Goal: Task Accomplishment & Management: Use online tool/utility

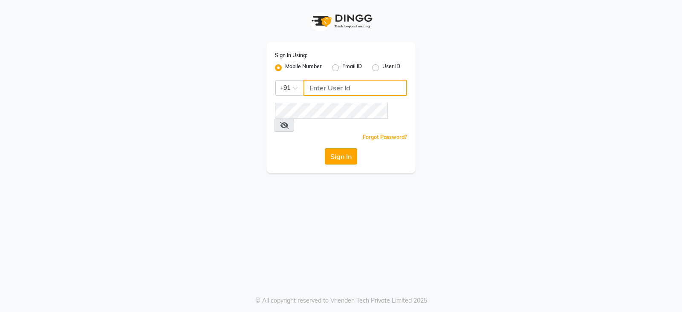
type input "9949413104"
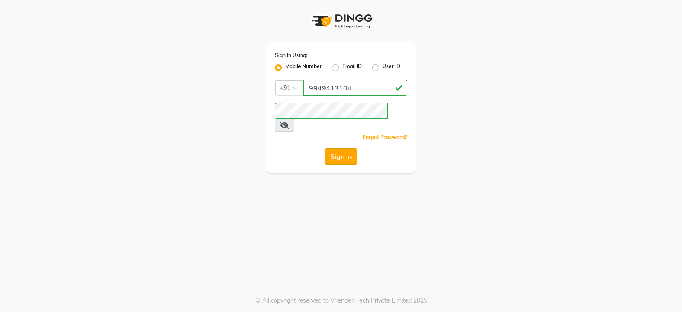
click at [347, 148] on button "Sign In" at bounding box center [341, 156] width 32 height 16
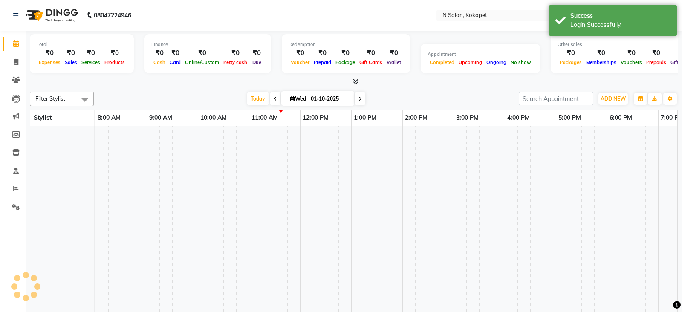
select select "en"
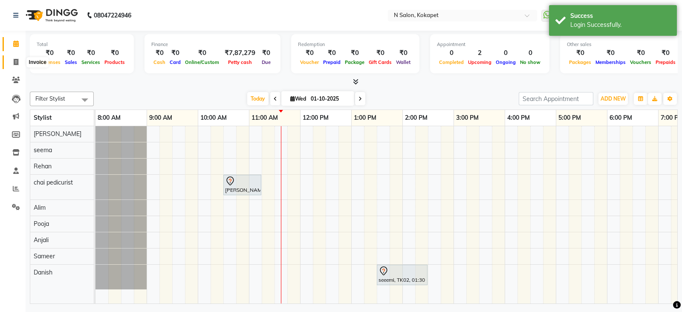
click at [18, 60] on icon at bounding box center [16, 62] width 5 height 6
select select "service"
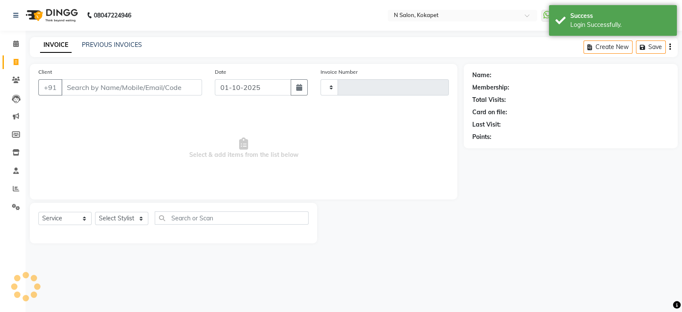
type input "1682"
select select "7256"
click at [135, 89] on input "Client" at bounding box center [131, 87] width 141 height 16
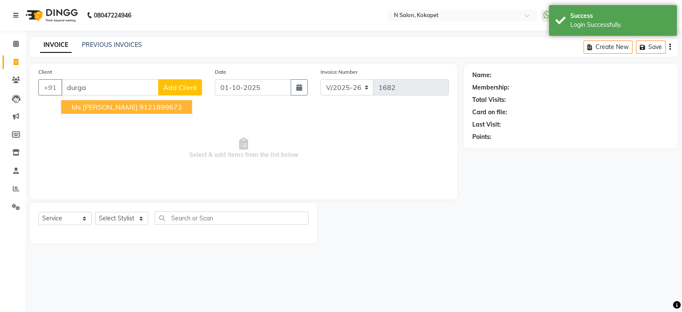
click at [139, 109] on ngb-highlight "9121899673" at bounding box center [160, 107] width 43 height 9
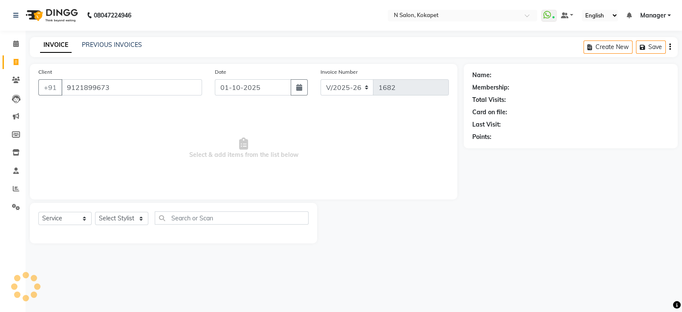
type input "9121899673"
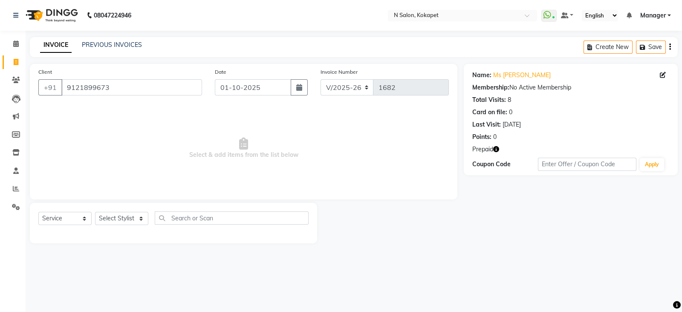
click at [497, 147] on icon "button" at bounding box center [496, 149] width 6 height 6
